Goal: Transaction & Acquisition: Purchase product/service

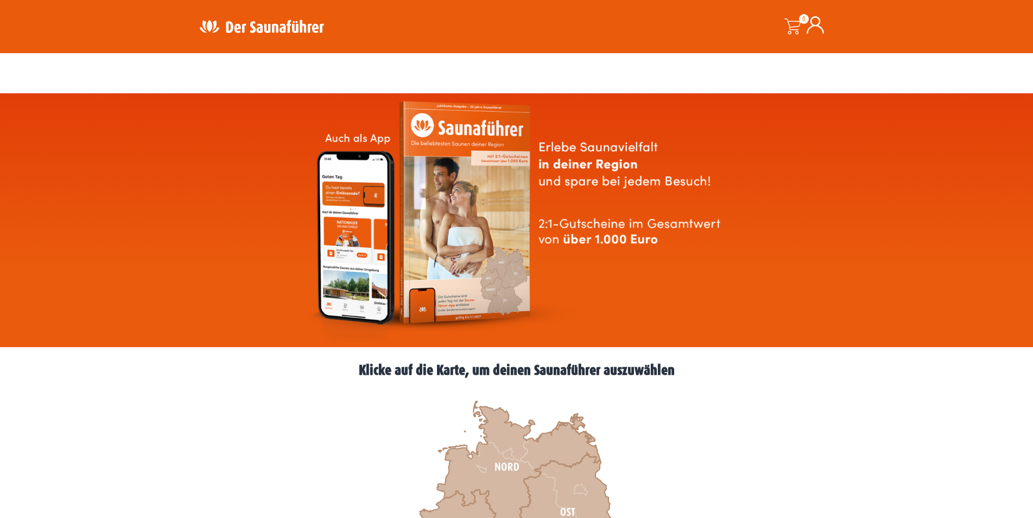
scroll to position [221, 0]
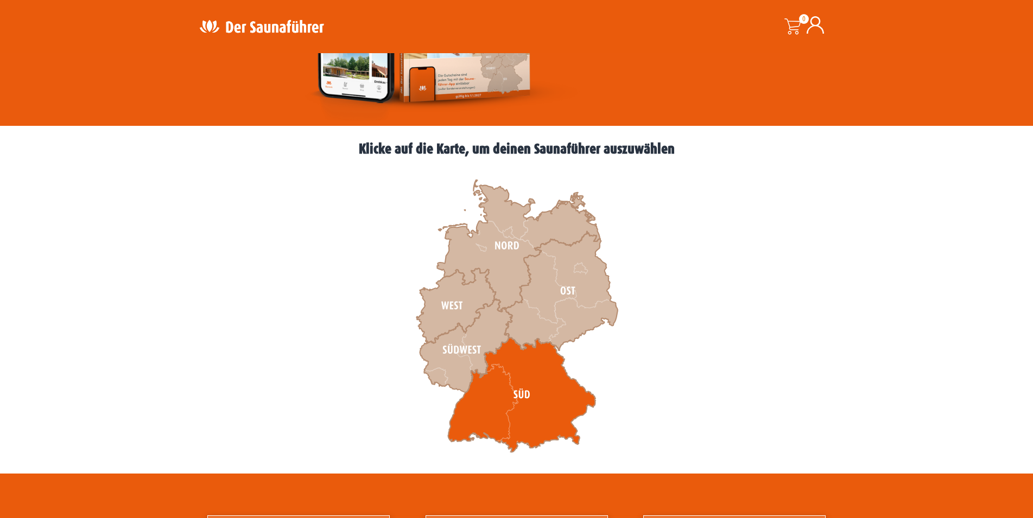
click at [505, 382] on icon at bounding box center [522, 395] width 148 height 115
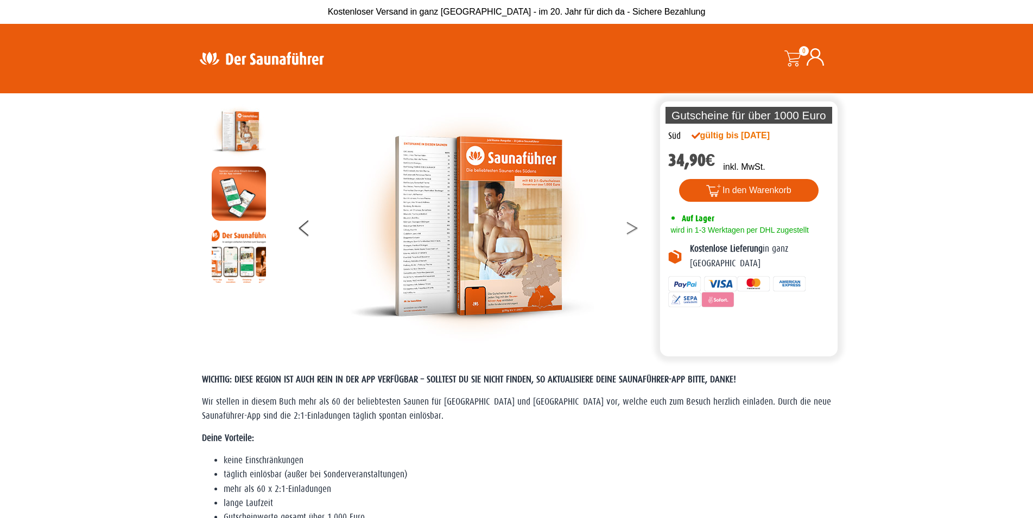
click at [630, 224] on button at bounding box center [638, 230] width 27 height 27
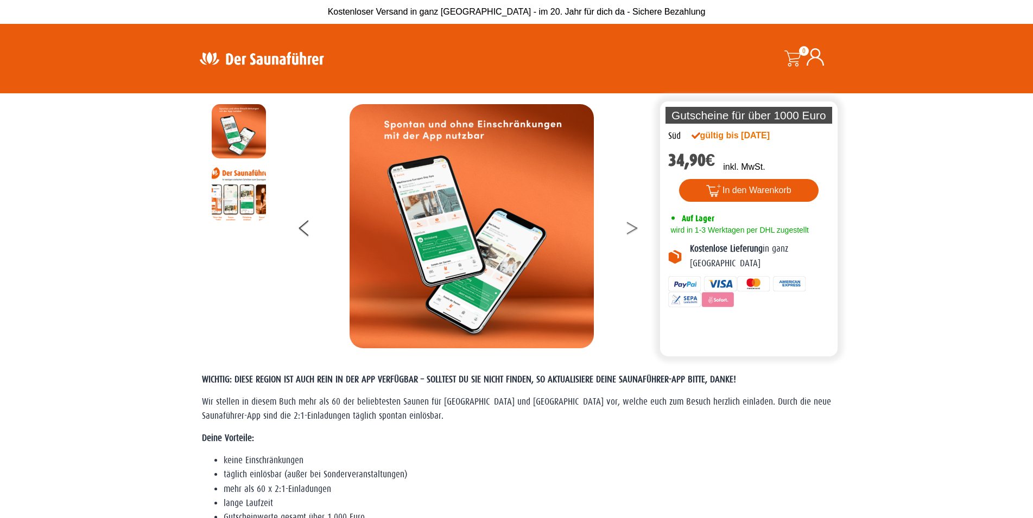
click at [630, 224] on button at bounding box center [638, 230] width 27 height 27
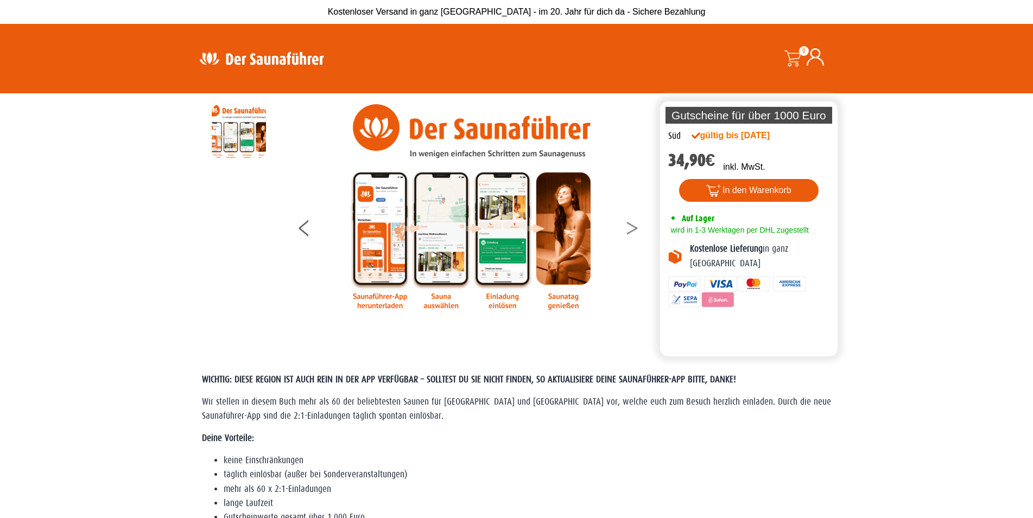
click at [630, 224] on button at bounding box center [638, 230] width 27 height 27
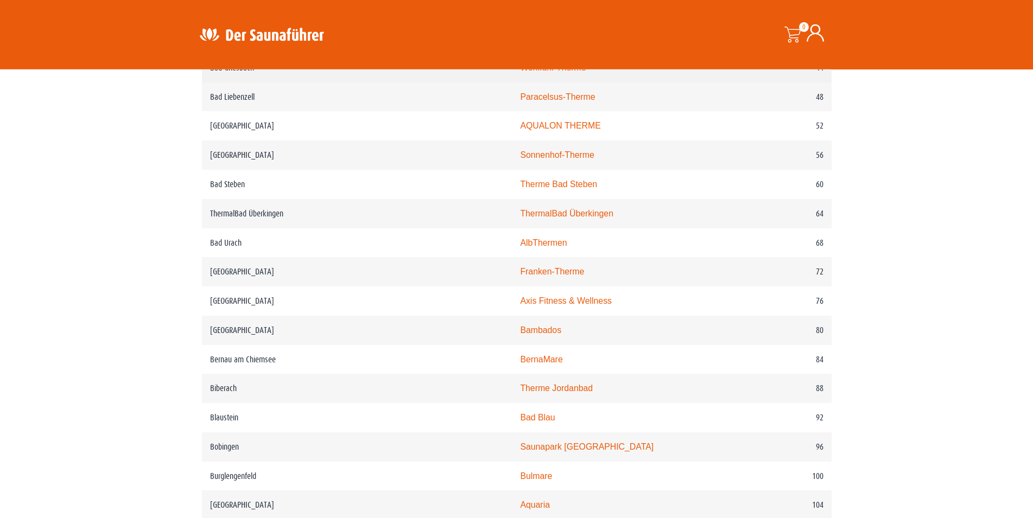
scroll to position [738, 0]
